Goal: Ask a question

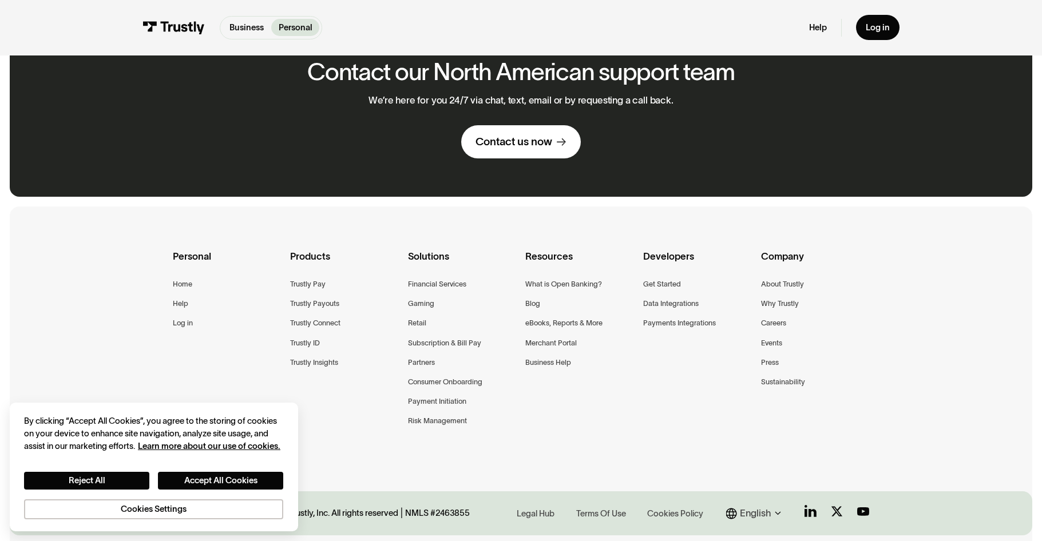
scroll to position [857, 0]
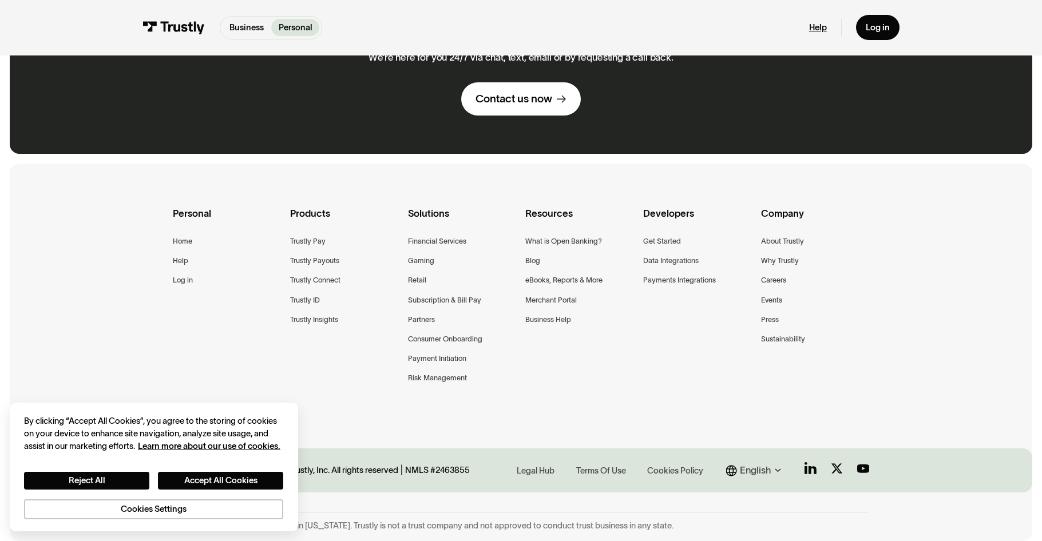
click at [818, 29] on link "Help" at bounding box center [818, 27] width 18 height 11
click at [542, 92] on div "Contact us now" at bounding box center [514, 99] width 77 height 14
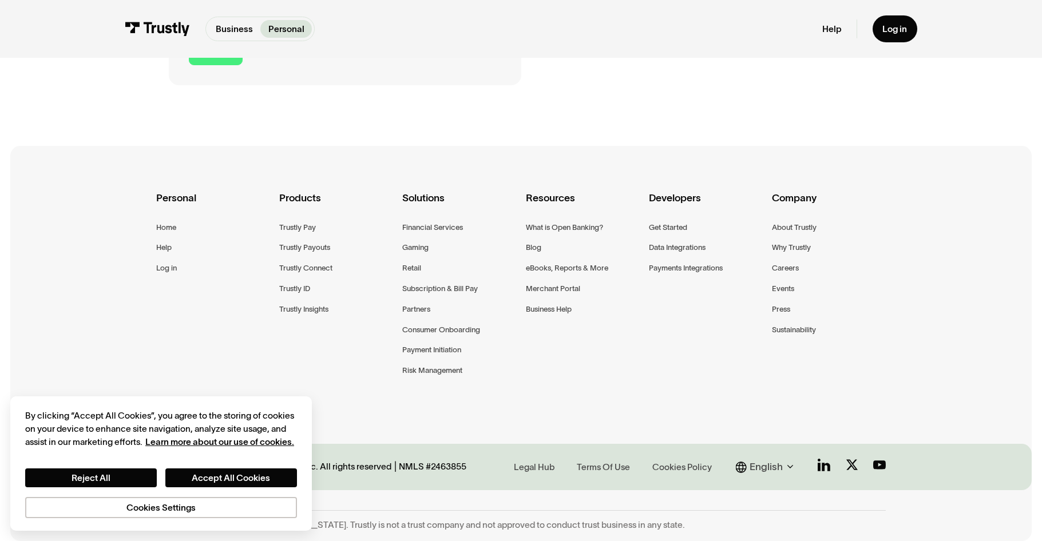
scroll to position [601, 0]
click at [537, 414] on div "Personal Home Help Log in Products Trustly Pay Trustly Payouts Trustly Connect …" at bounding box center [521, 299] width 730 height 308
click at [169, 245] on div "Help" at bounding box center [163, 247] width 15 height 13
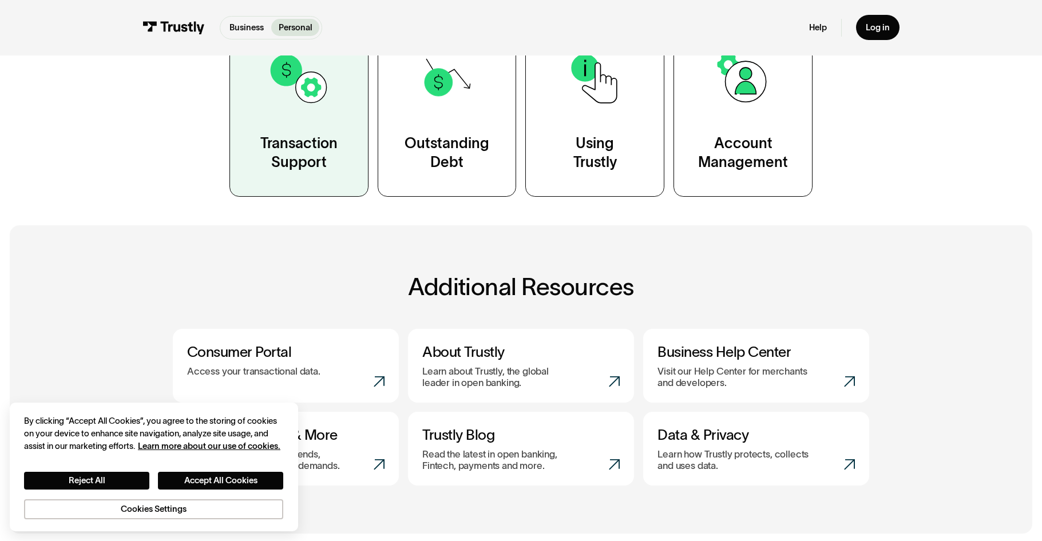
scroll to position [229, 0]
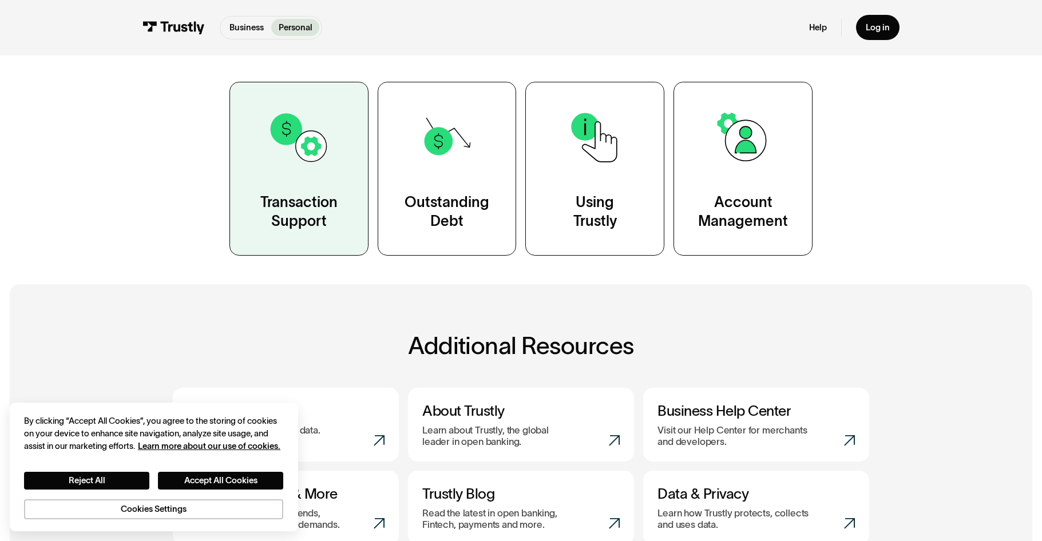
click at [313, 181] on link "Transaction Support" at bounding box center [298, 169] width 139 height 174
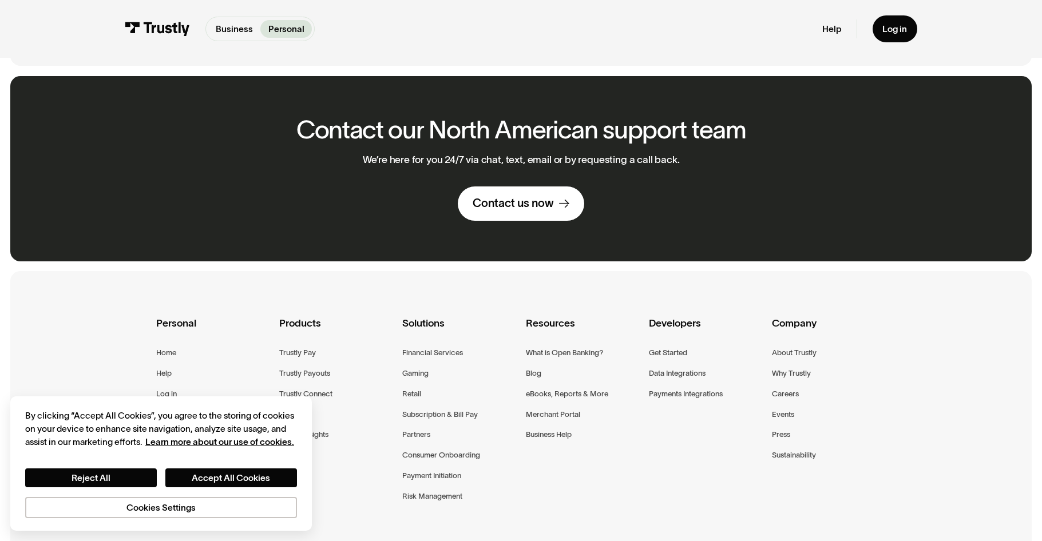
scroll to position [1726, 0]
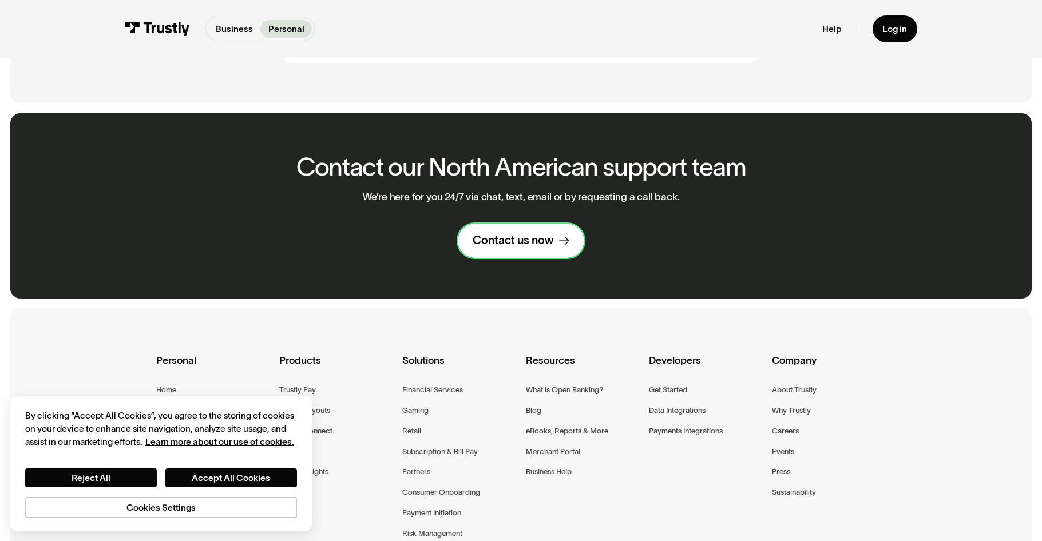
click at [543, 248] on div "Contact us now" at bounding box center [513, 240] width 81 height 15
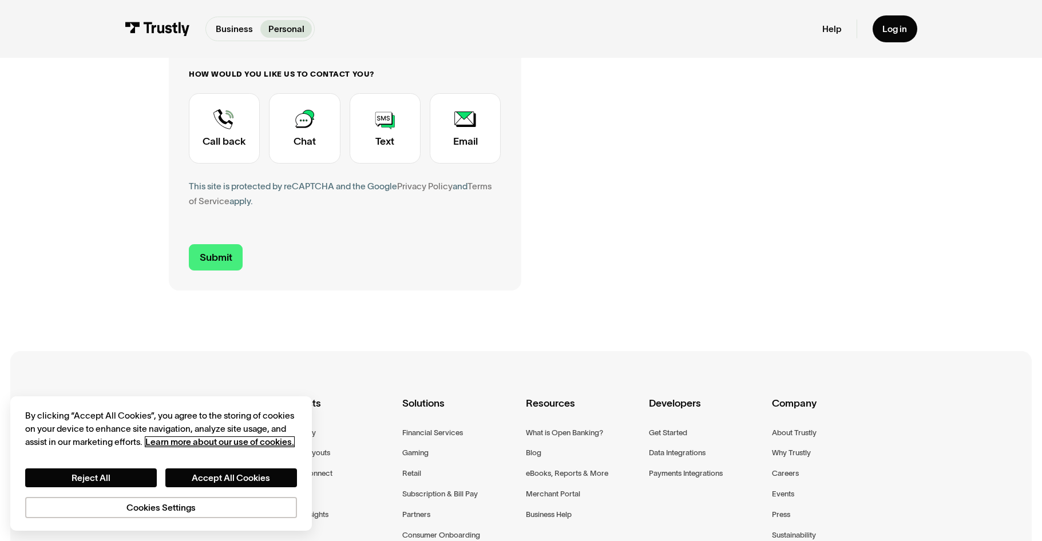
scroll to position [401, 0]
